Goal: Information Seeking & Learning: Learn about a topic

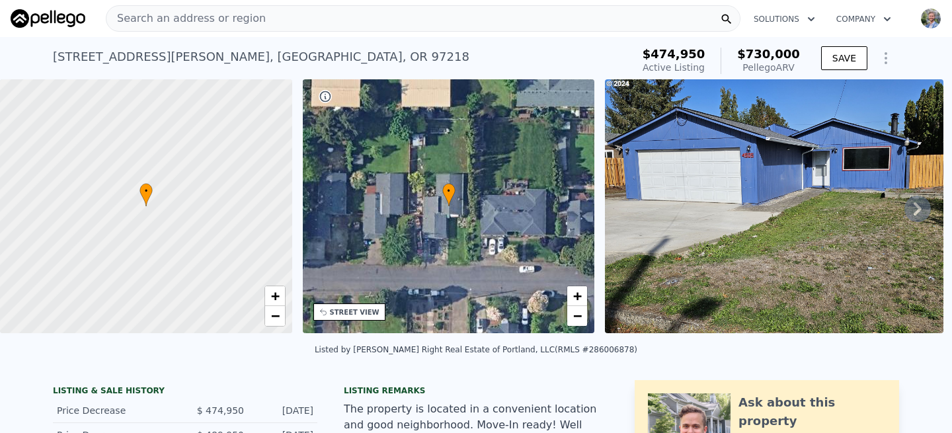
click at [219, 16] on span "Search an address or region" at bounding box center [185, 19] width 159 height 16
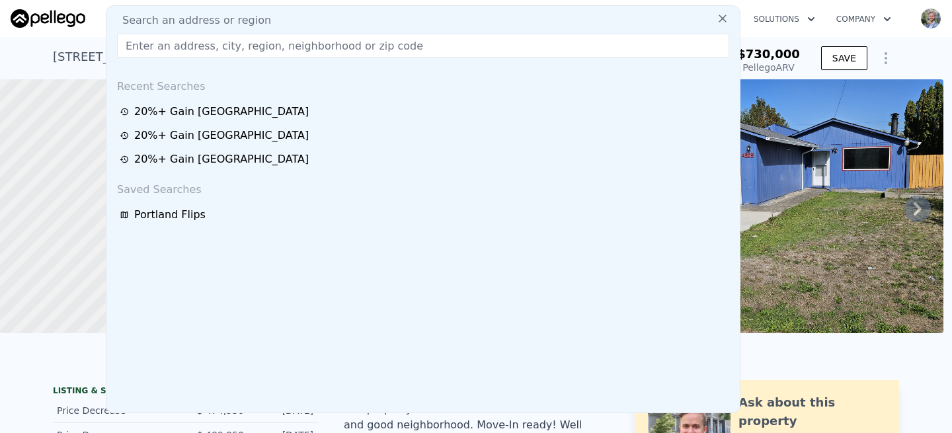
type input "[STREET_ADDRESS]"
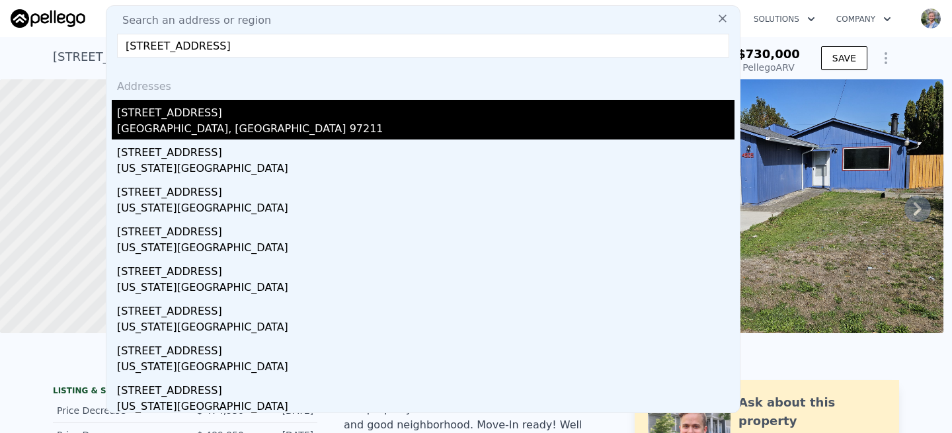
click at [174, 123] on div "[GEOGRAPHIC_DATA], [GEOGRAPHIC_DATA] 97211" at bounding box center [426, 130] width 618 height 19
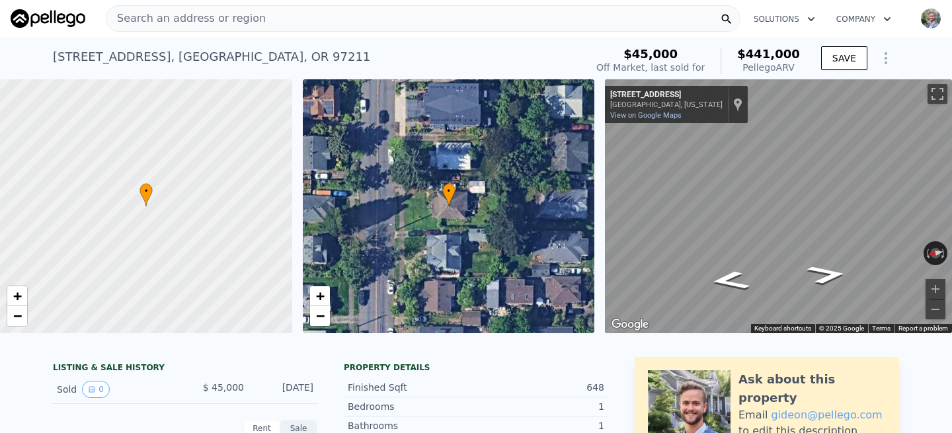
click at [222, 27] on div "Search an address or region" at bounding box center [185, 18] width 159 height 25
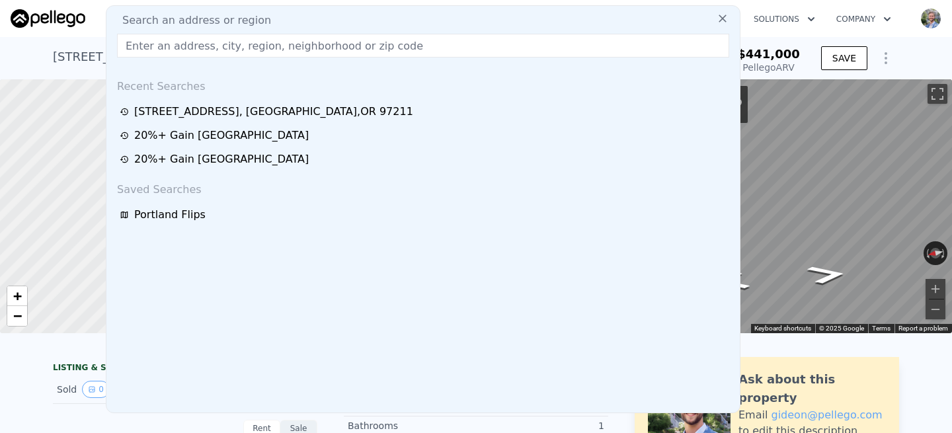
type input "[STREET_ADDRESS]"
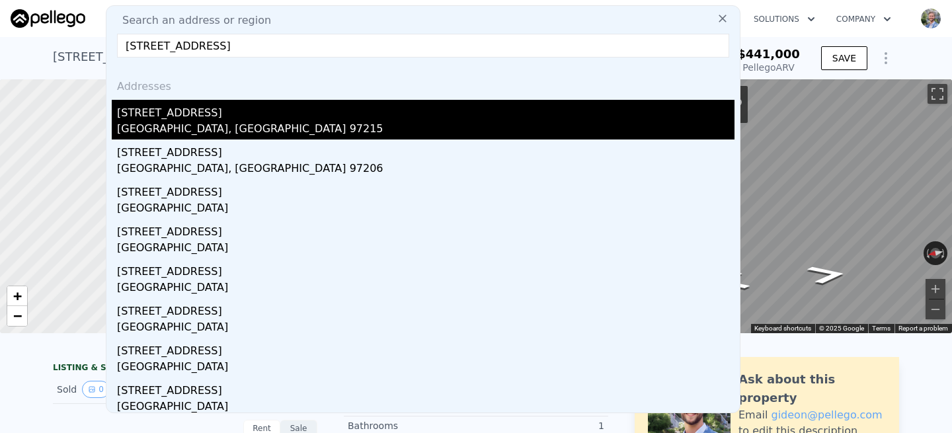
click at [157, 123] on div "[GEOGRAPHIC_DATA], [GEOGRAPHIC_DATA] 97215" at bounding box center [426, 130] width 618 height 19
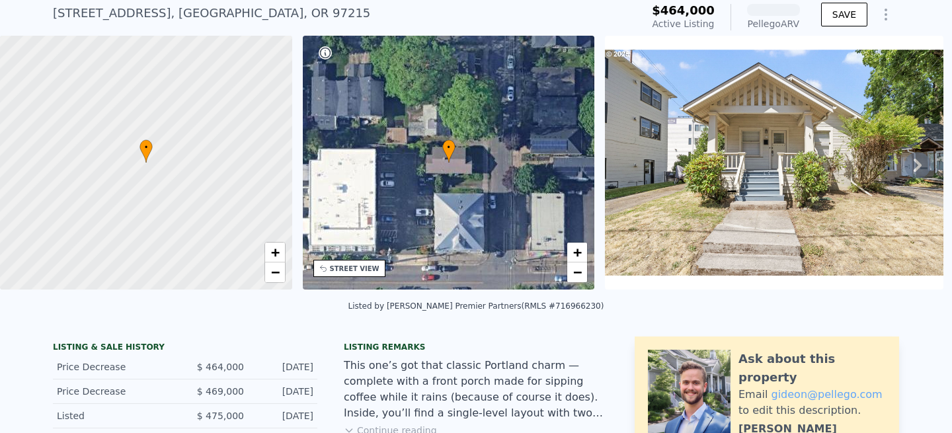
scroll to position [46, 0]
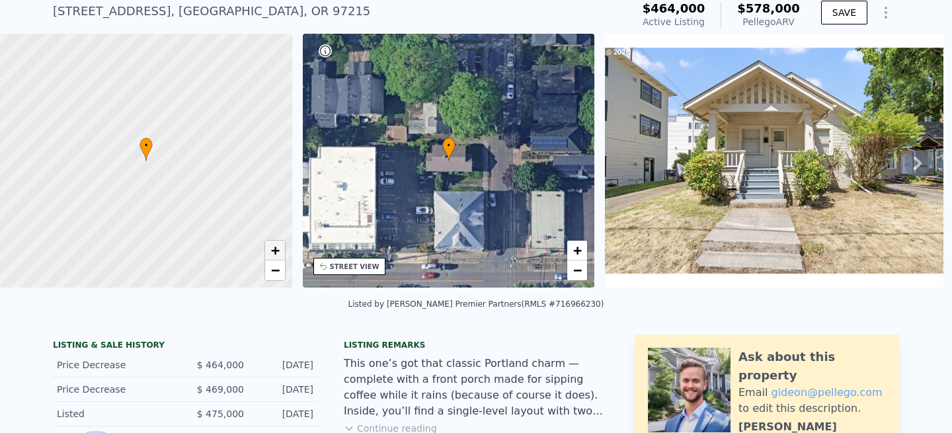
click at [278, 251] on span "+" at bounding box center [275, 250] width 9 height 17
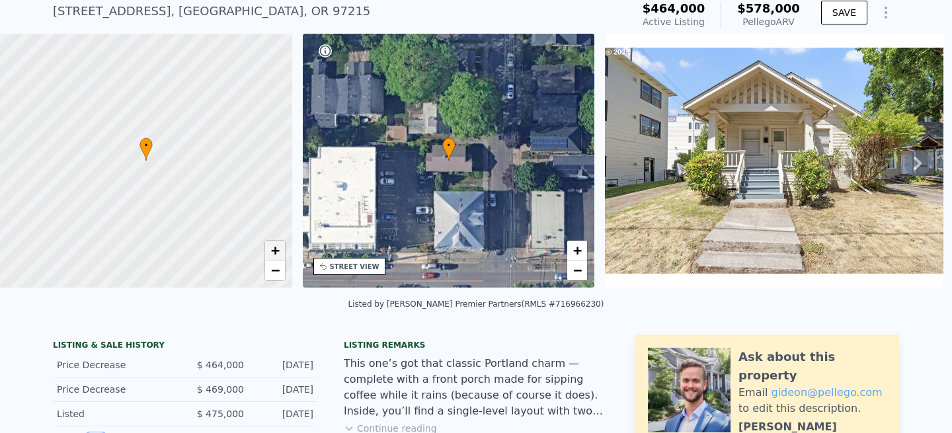
click at [278, 251] on span "+" at bounding box center [275, 250] width 9 height 17
click at [275, 270] on span "−" at bounding box center [275, 270] width 9 height 17
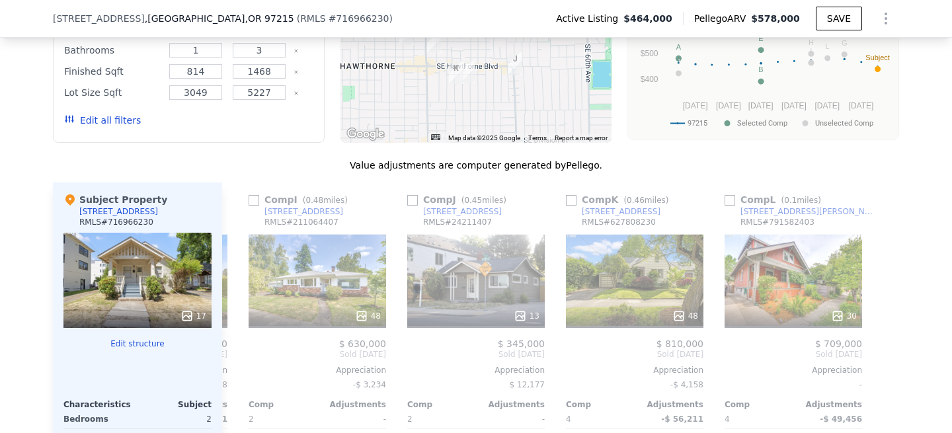
scroll to position [1368, 0]
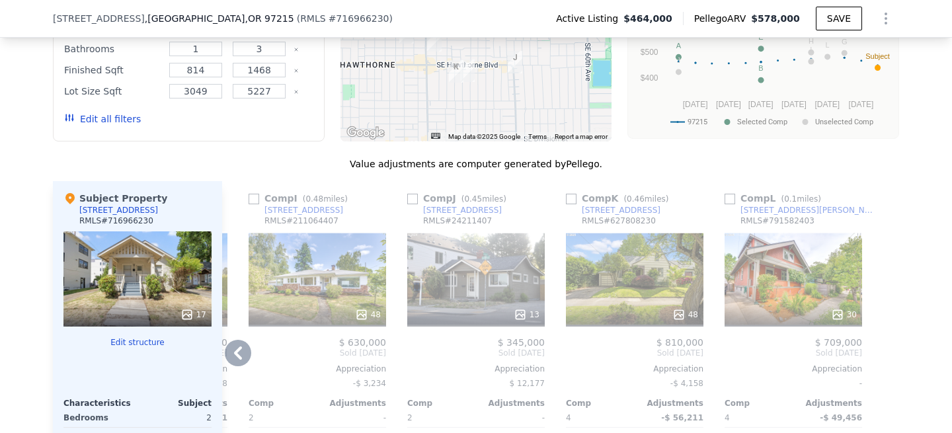
click at [777, 260] on div "30" at bounding box center [794, 279] width 138 height 95
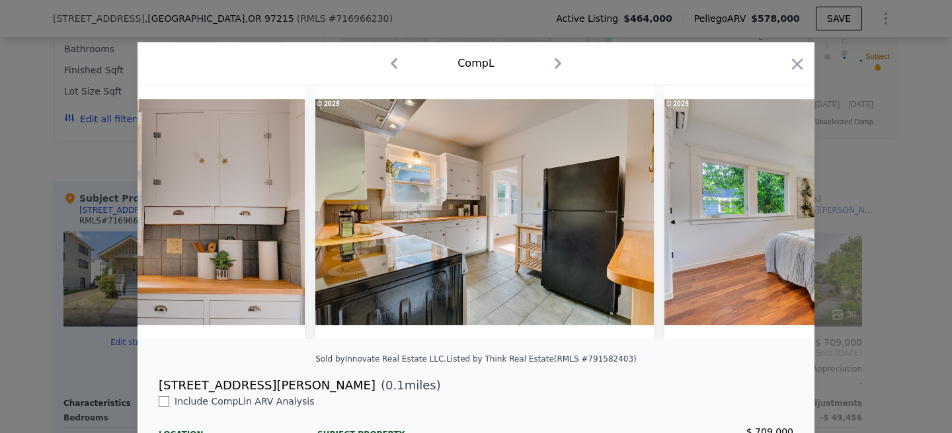
scroll to position [0, 4414]
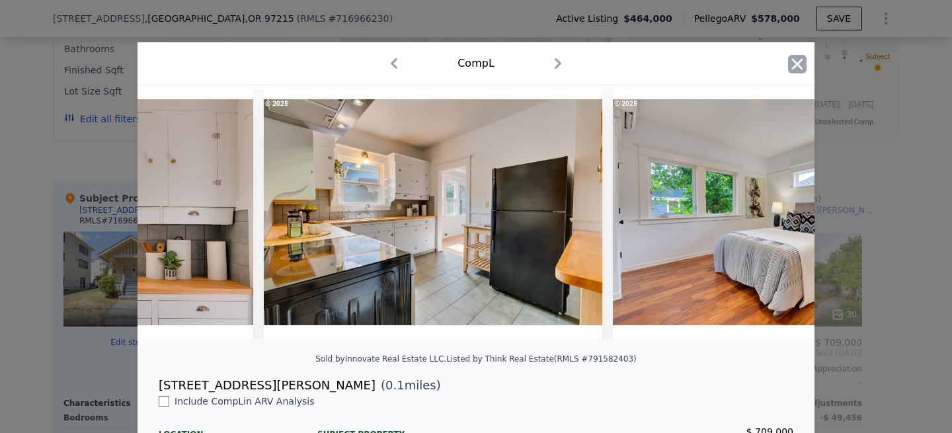
click at [794, 68] on icon "button" at bounding box center [797, 63] width 11 height 11
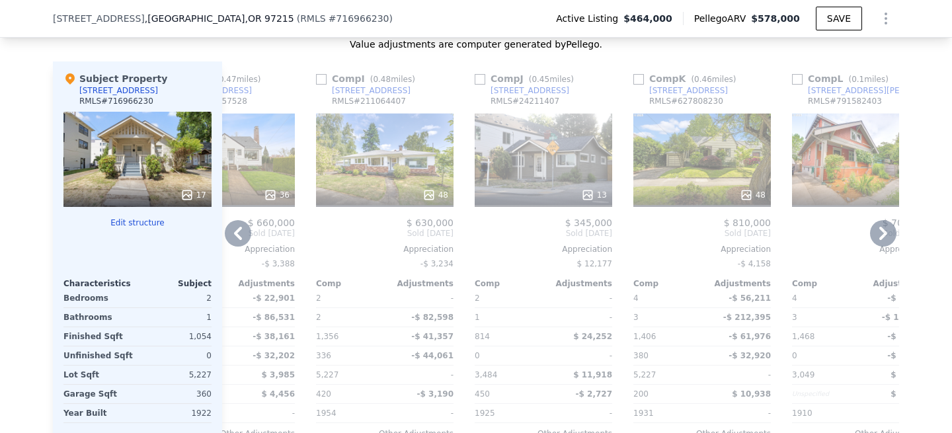
scroll to position [1480, 0]
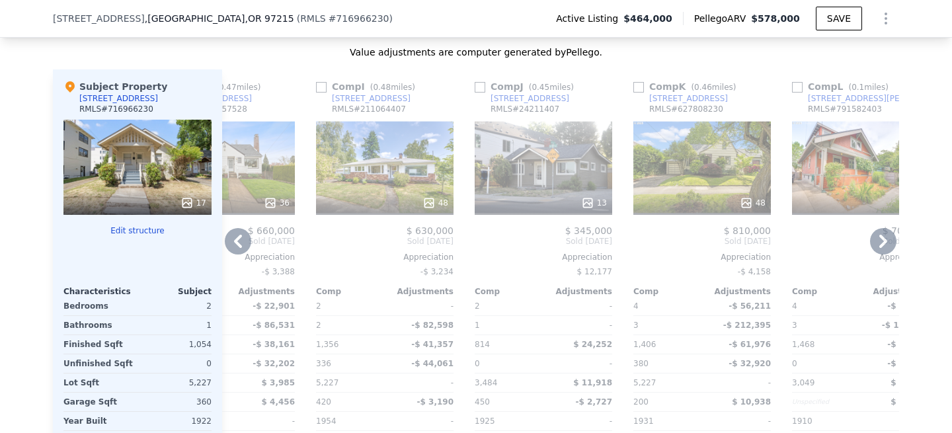
click at [551, 153] on div "13" at bounding box center [544, 167] width 138 height 95
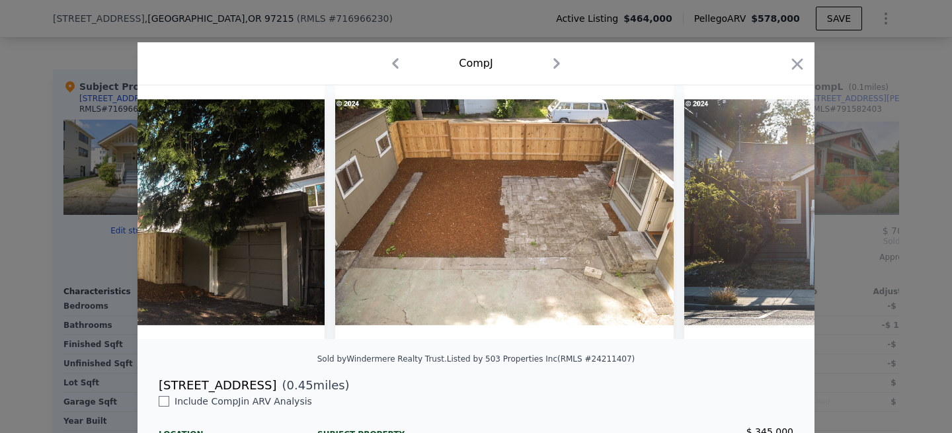
scroll to position [0, 3496]
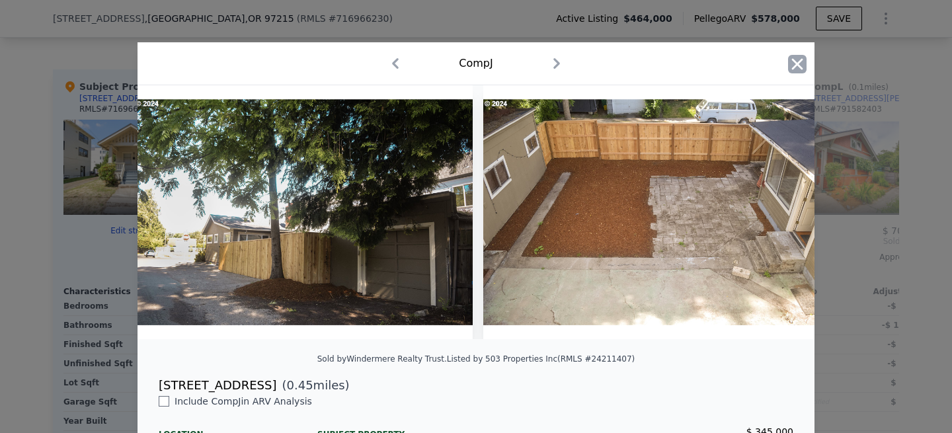
click at [803, 67] on icon "button" at bounding box center [797, 64] width 19 height 19
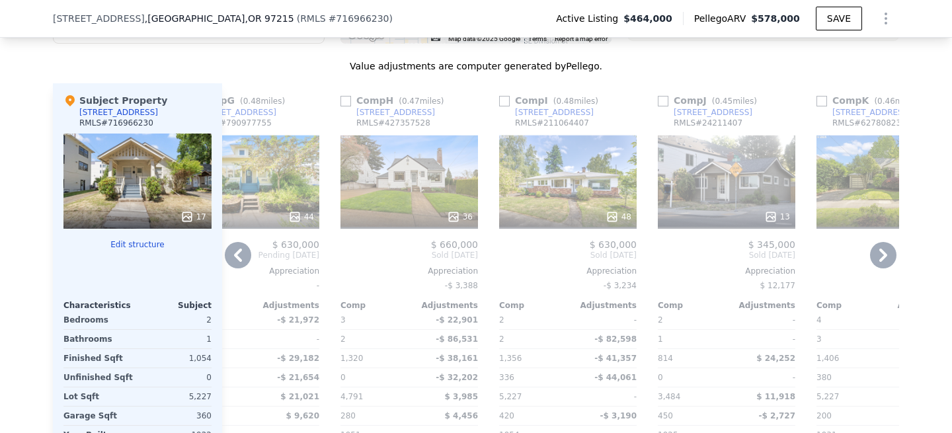
scroll to position [1469, 0]
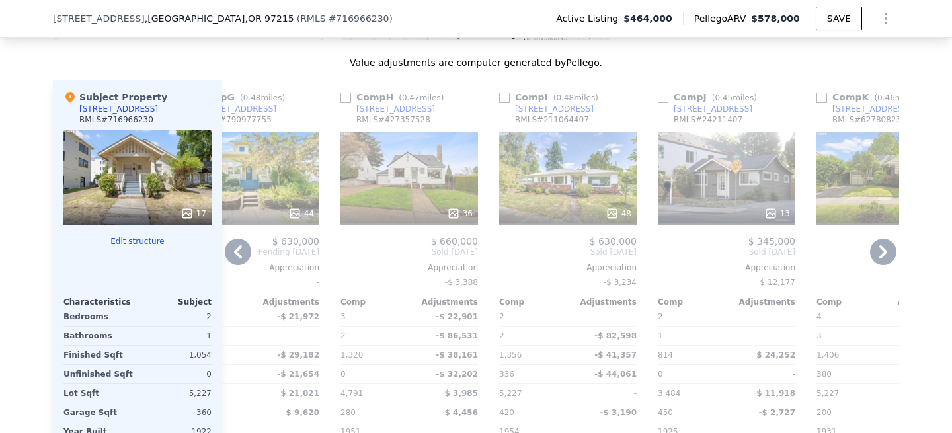
click at [562, 193] on div "48" at bounding box center [568, 177] width 138 height 95
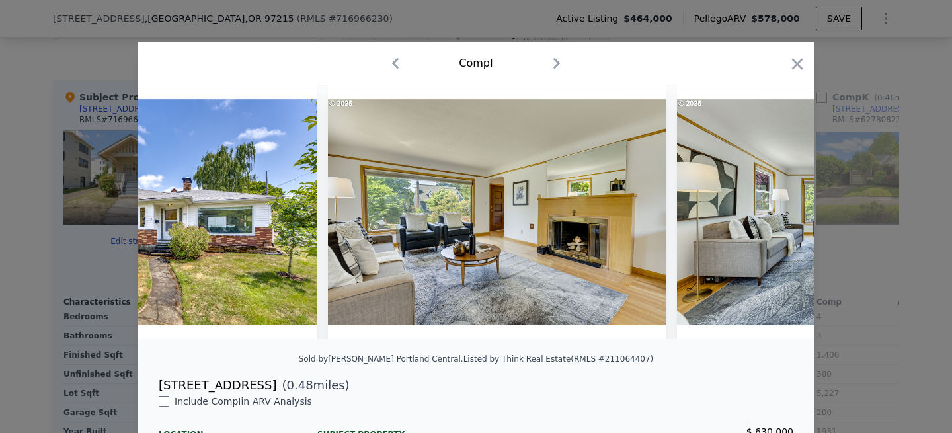
scroll to position [0, 5965]
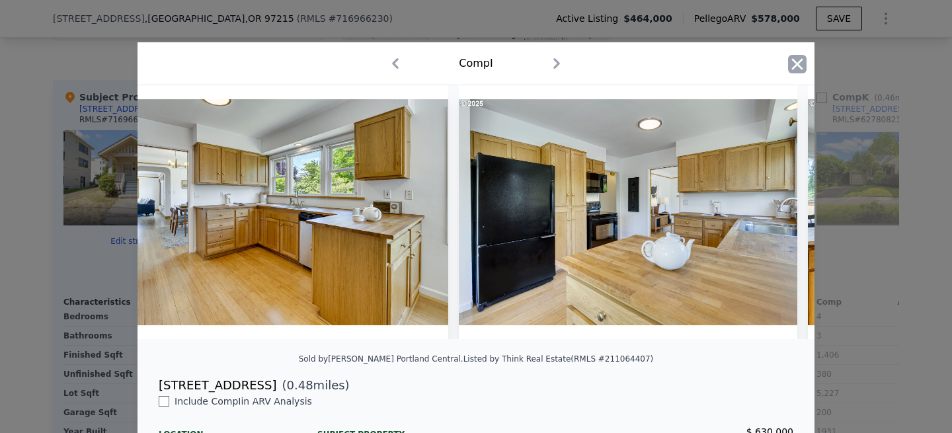
click at [793, 69] on icon "button" at bounding box center [797, 64] width 19 height 19
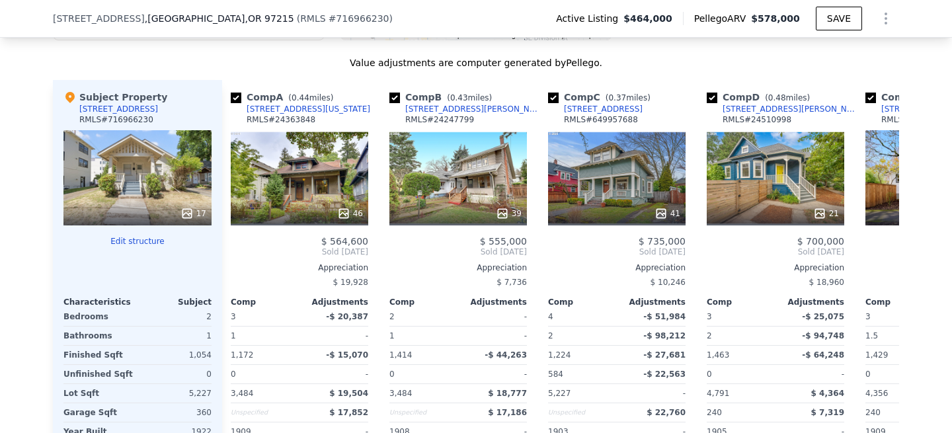
scroll to position [0, 1]
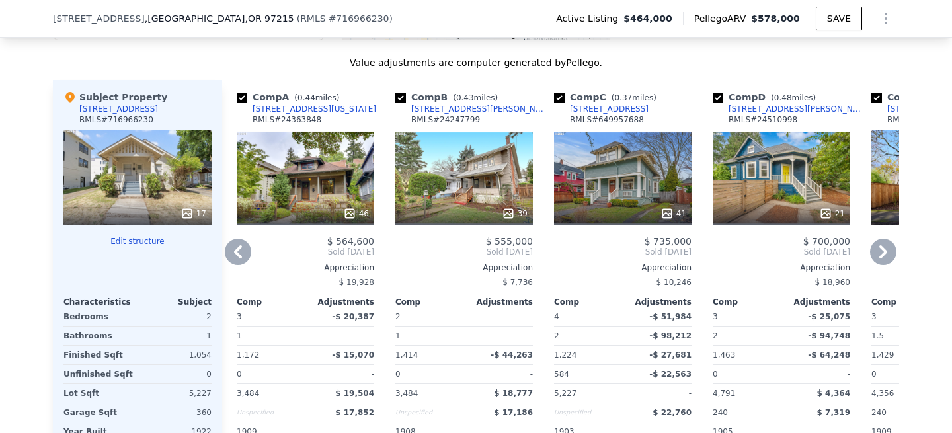
click at [471, 193] on div "39" at bounding box center [465, 177] width 138 height 95
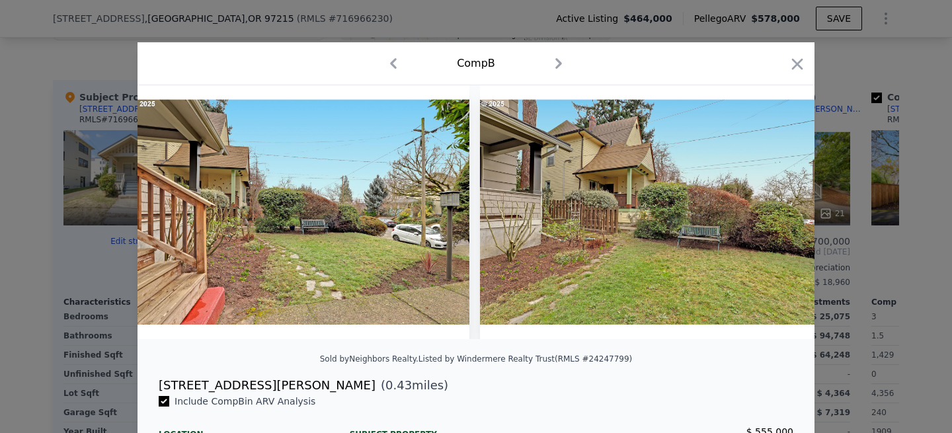
scroll to position [0, 12933]
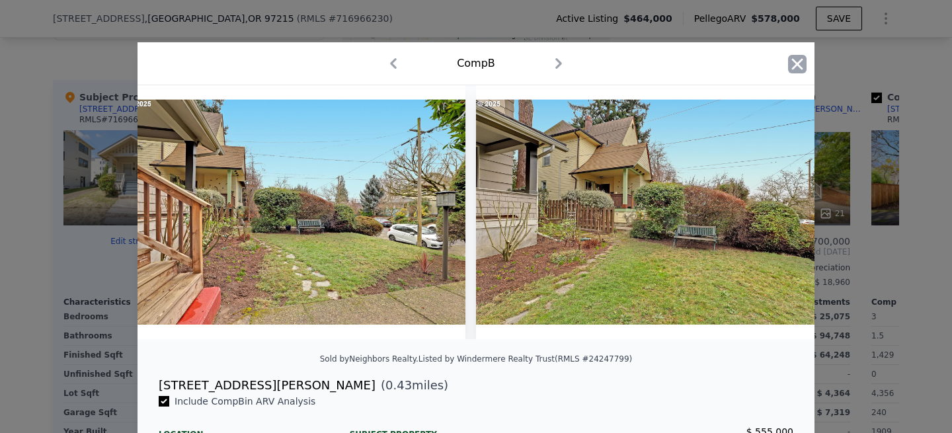
click at [797, 71] on icon "button" at bounding box center [797, 64] width 19 height 19
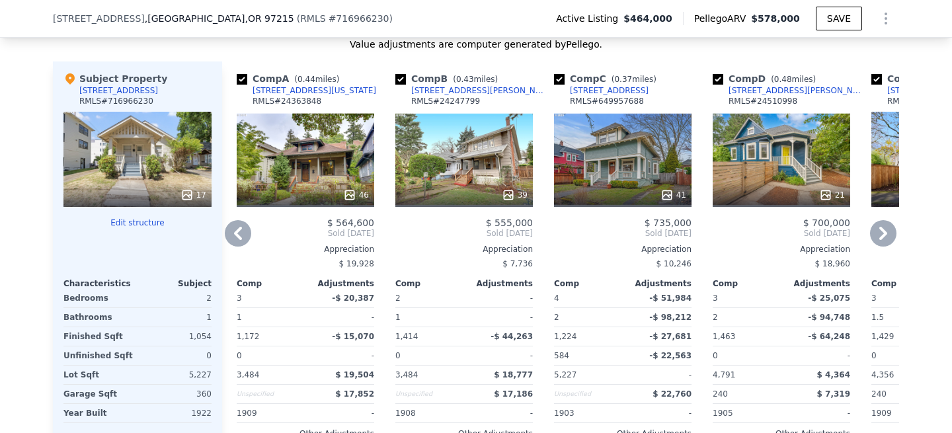
scroll to position [1491, 0]
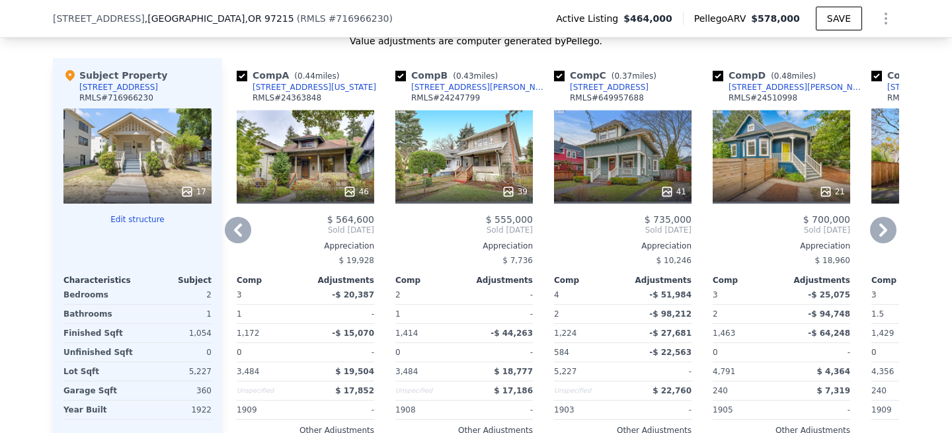
click at [478, 144] on div "39" at bounding box center [465, 155] width 138 height 95
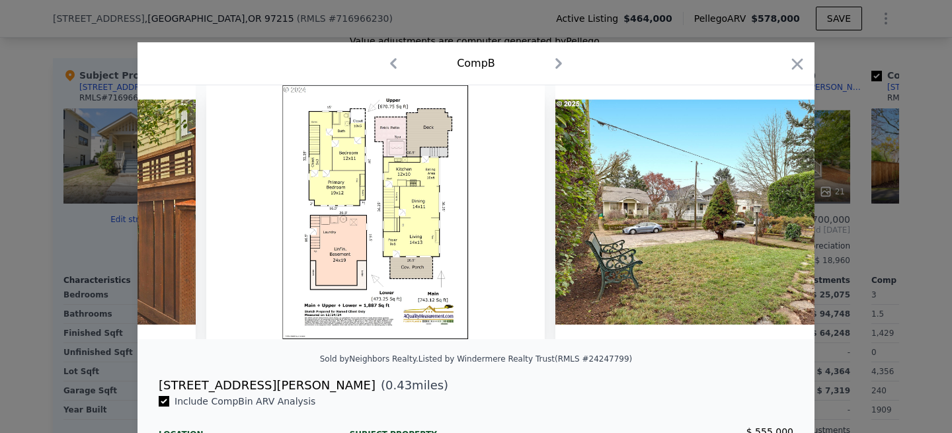
scroll to position [0, 11454]
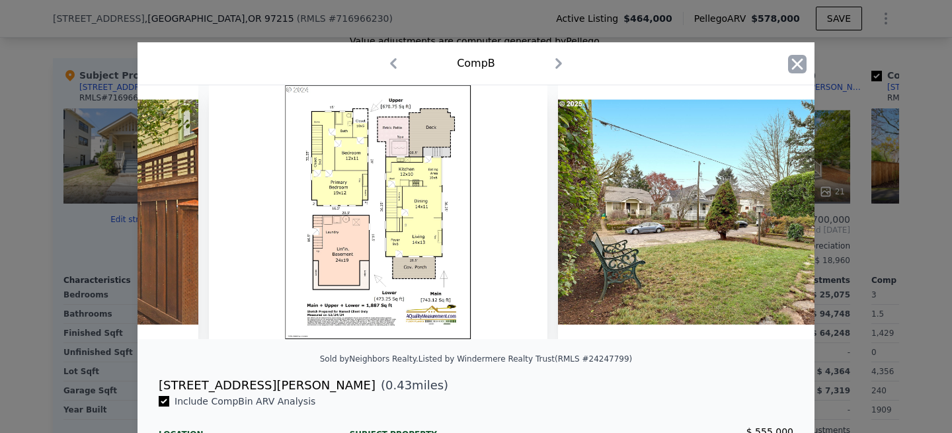
click at [793, 62] on icon "button" at bounding box center [797, 64] width 19 height 19
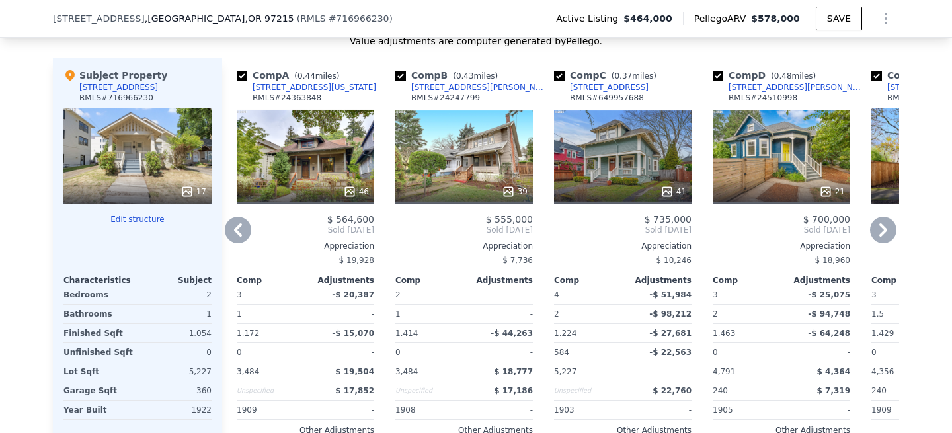
click at [303, 170] on div "46" at bounding box center [306, 155] width 138 height 95
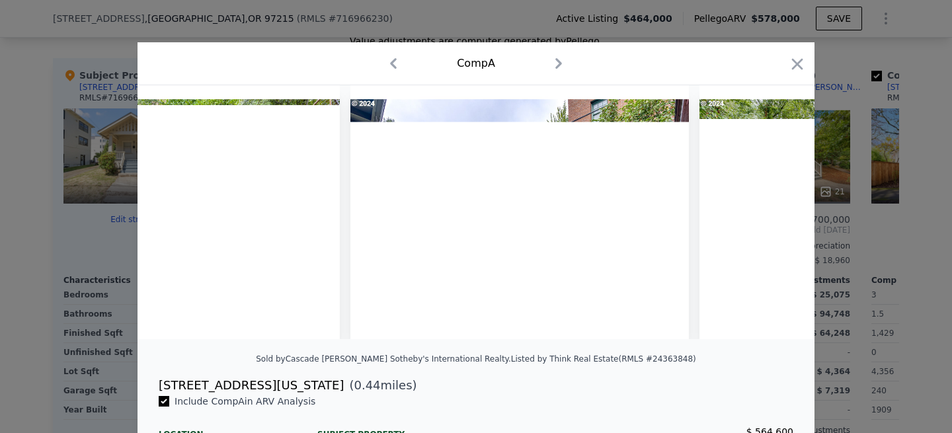
scroll to position [0, 15378]
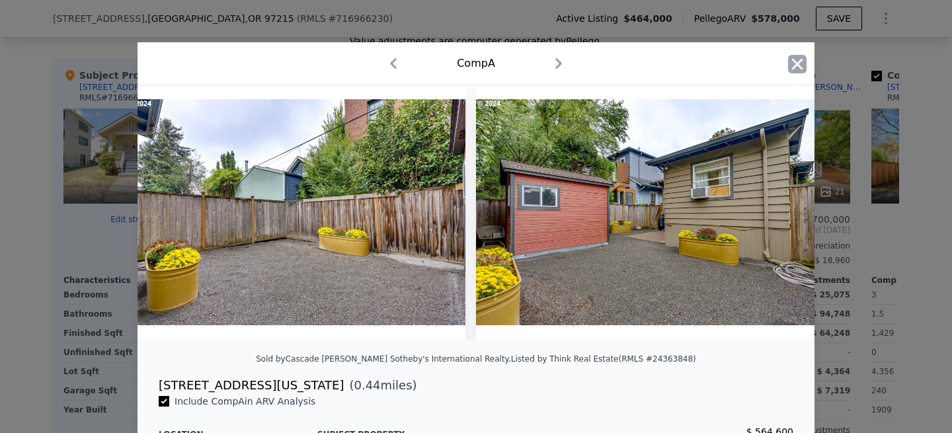
click at [798, 67] on icon "button" at bounding box center [797, 64] width 19 height 19
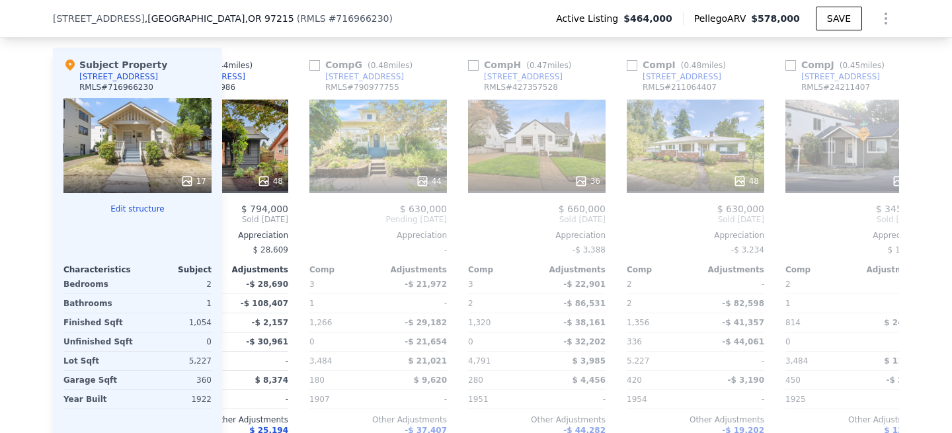
scroll to position [0, 880]
click at [392, 147] on div "44" at bounding box center [379, 145] width 138 height 95
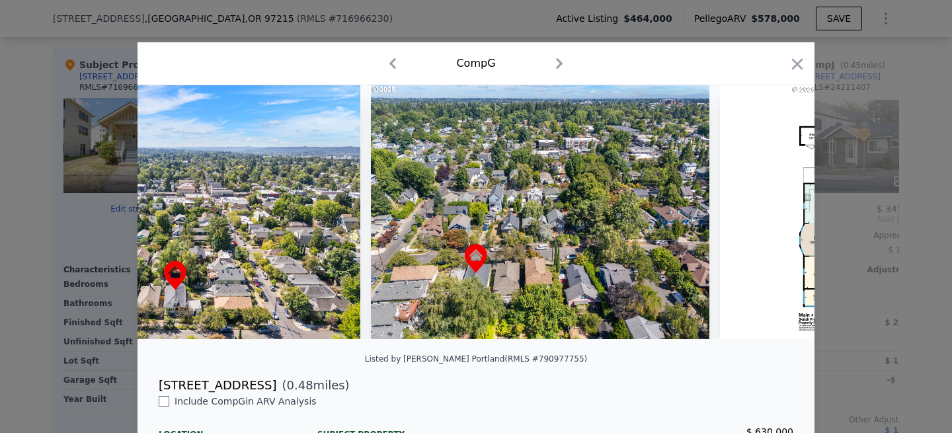
scroll to position [0, 14679]
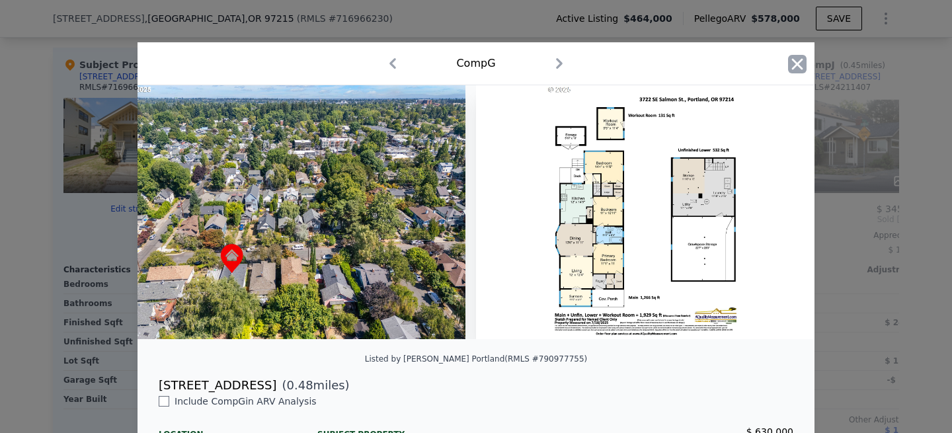
click at [797, 69] on icon "button" at bounding box center [797, 64] width 19 height 19
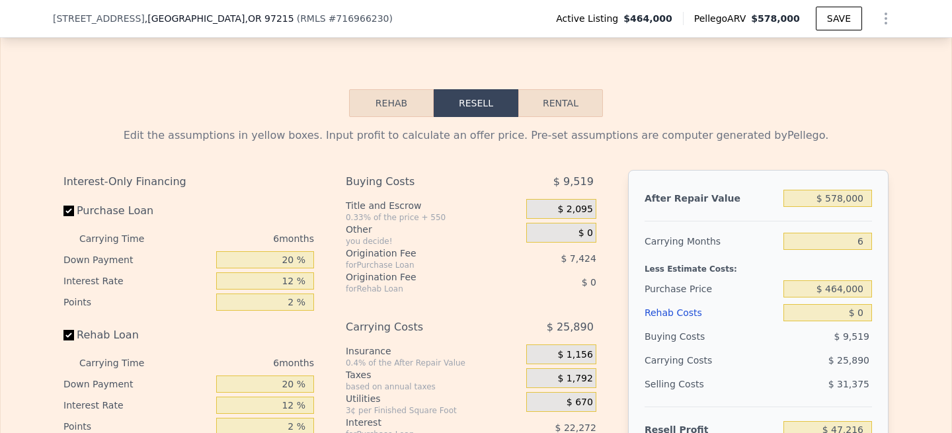
scroll to position [2029, 0]
